Goal: Communication & Community: Answer question/provide support

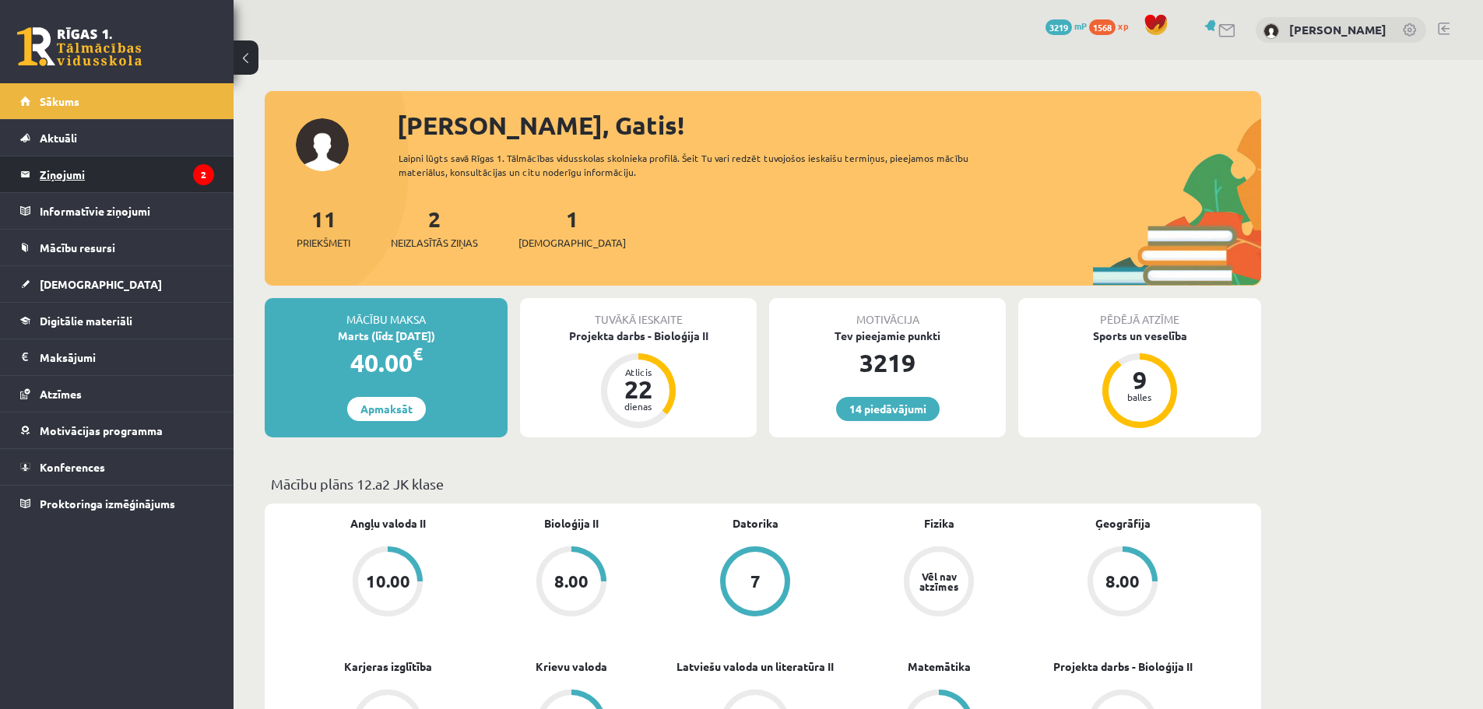
click at [188, 191] on legend "Ziņojumi 2" at bounding box center [127, 174] width 174 height 36
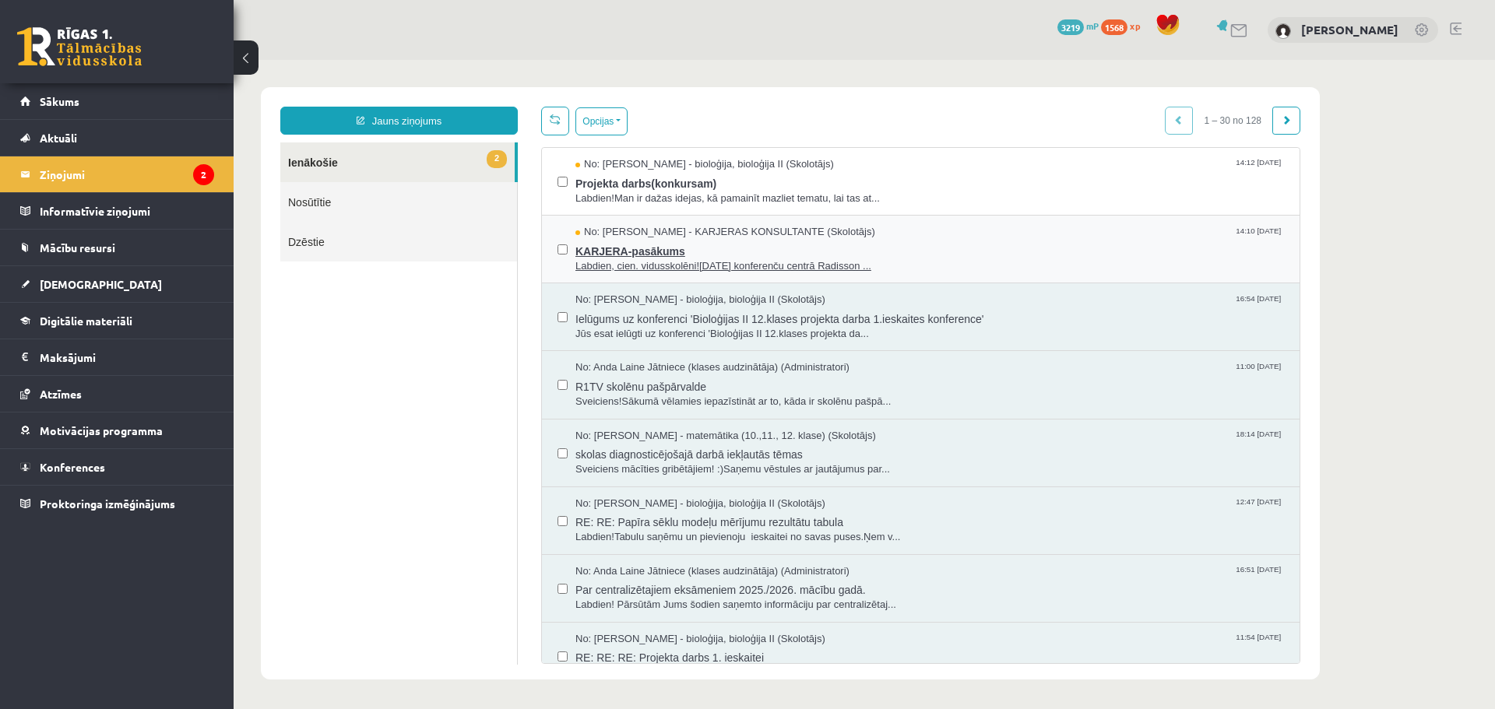
click at [651, 244] on span "KARJERA-pasākums" at bounding box center [929, 249] width 709 height 19
click at [647, 196] on span "Labdien!Man ir dažas idejas, kā pamainīt mazliet tematu, lai tas at..." at bounding box center [929, 199] width 709 height 15
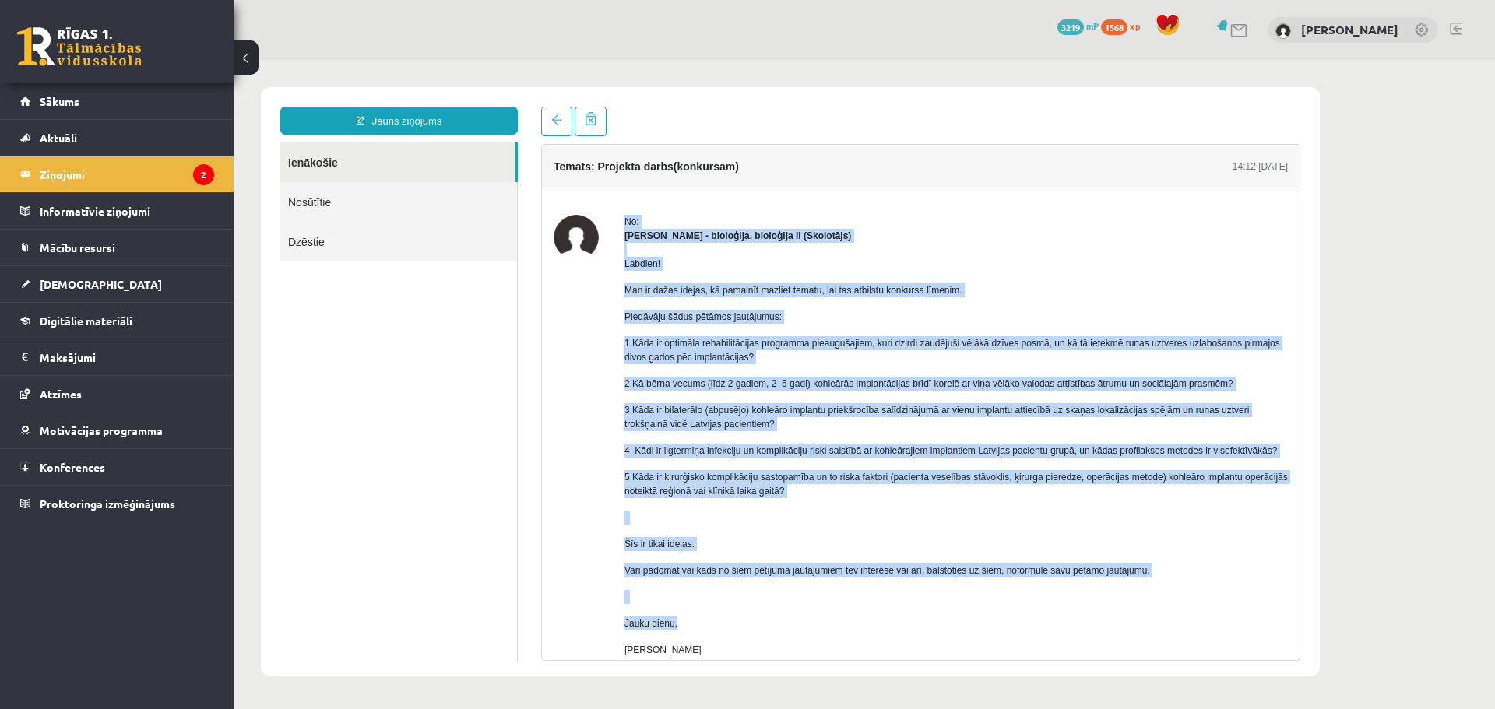
drag, startPoint x: 622, startPoint y: 223, endPoint x: 1020, endPoint y: 627, distance: 567.1
click at [1020, 627] on div "No: [PERSON_NAME] - bioloģija, bioloģija II (Skolotājs) Labdien! Man ir dažas i…" at bounding box center [921, 469] width 734 height 508
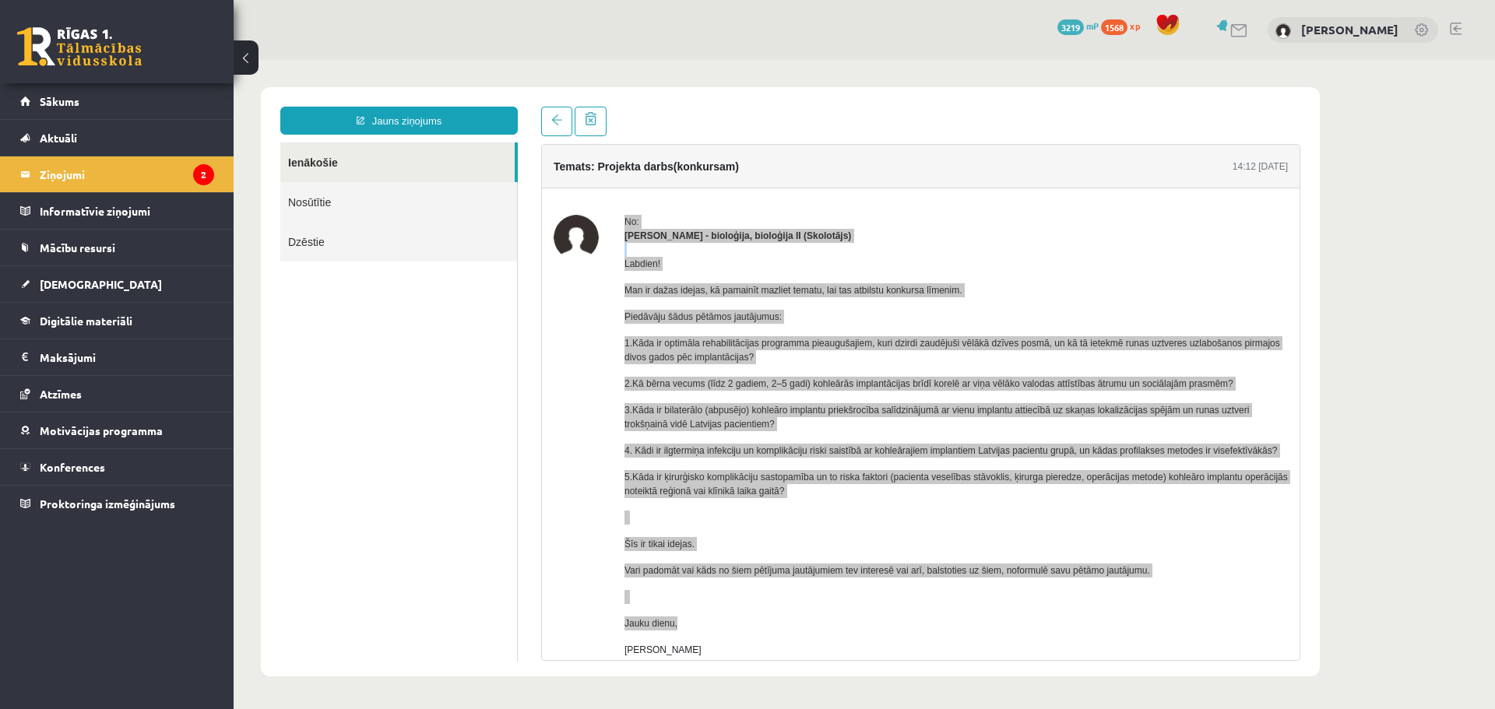
drag, startPoint x: 550, startPoint y: 31, endPoint x: 532, endPoint y: 33, distance: 18.1
click at [549, 31] on div "14 Dāvanas 3219 mP 1568 xp [PERSON_NAME]" at bounding box center [864, 30] width 1261 height 60
